Goal: Find specific page/section: Find specific page/section

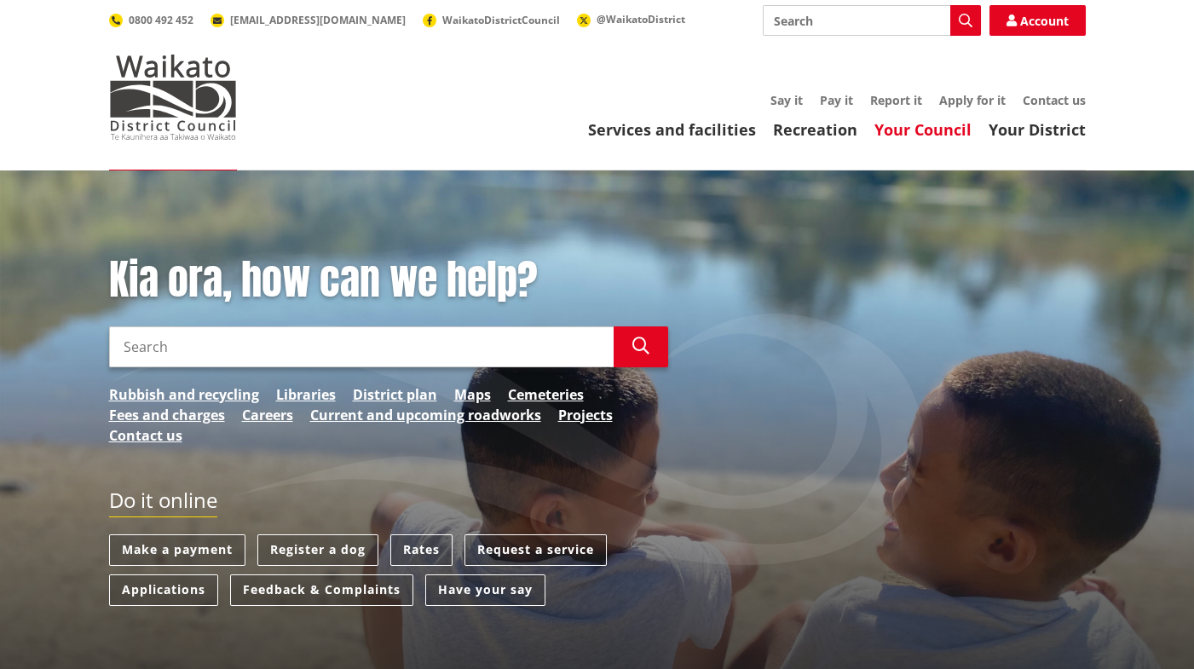
click at [922, 137] on link "Your Council" at bounding box center [922, 129] width 97 height 20
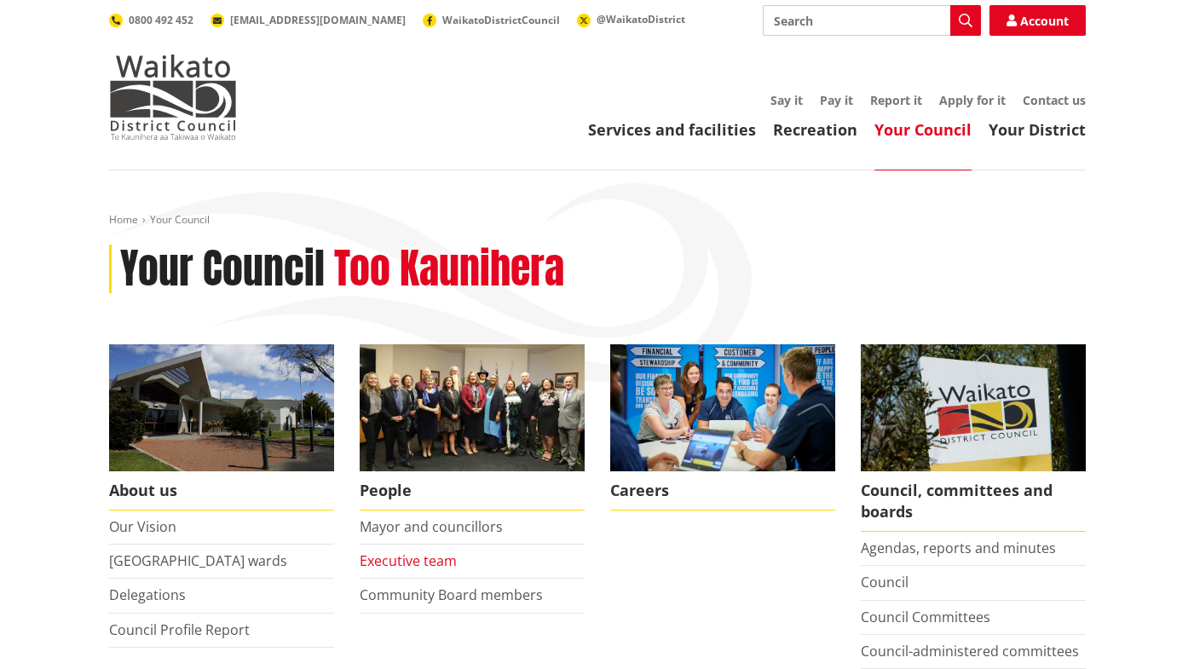
click at [435, 557] on link "Executive team" at bounding box center [408, 560] width 97 height 19
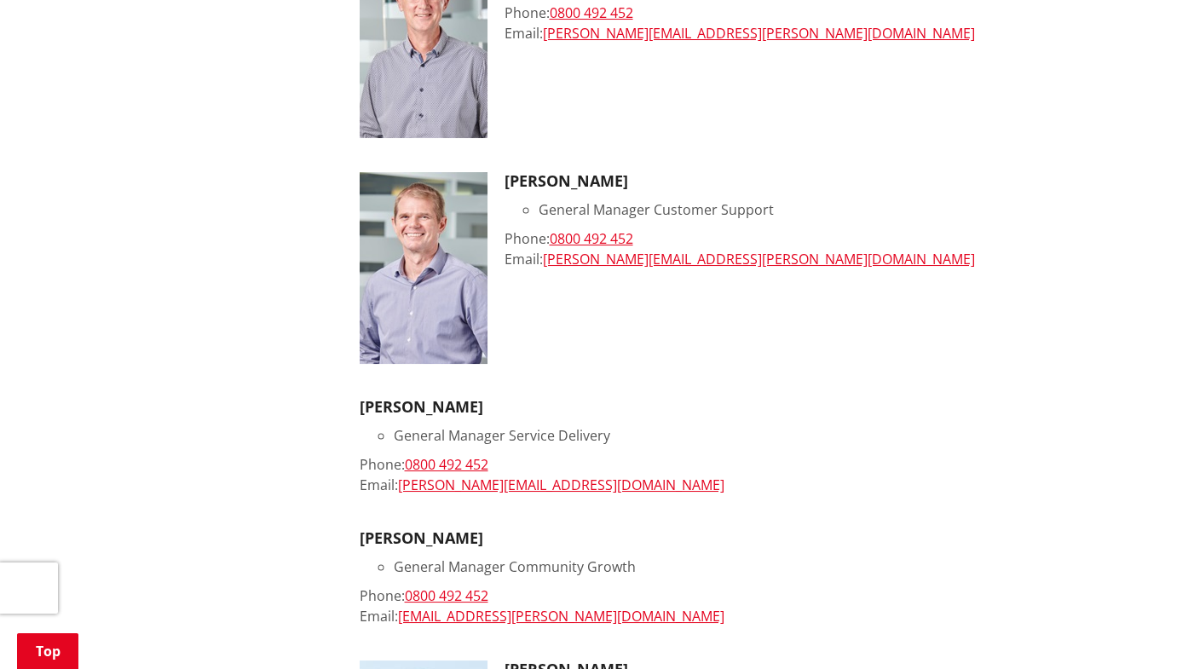
scroll to position [341, 0]
